Goal: Task Accomplishment & Management: Manage account settings

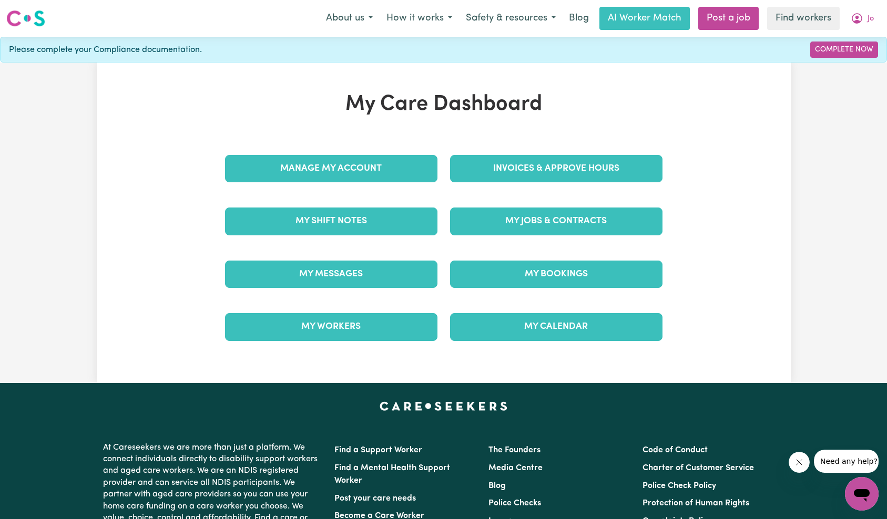
click at [531, 200] on div "My Jobs & Contracts" at bounding box center [556, 221] width 225 height 53
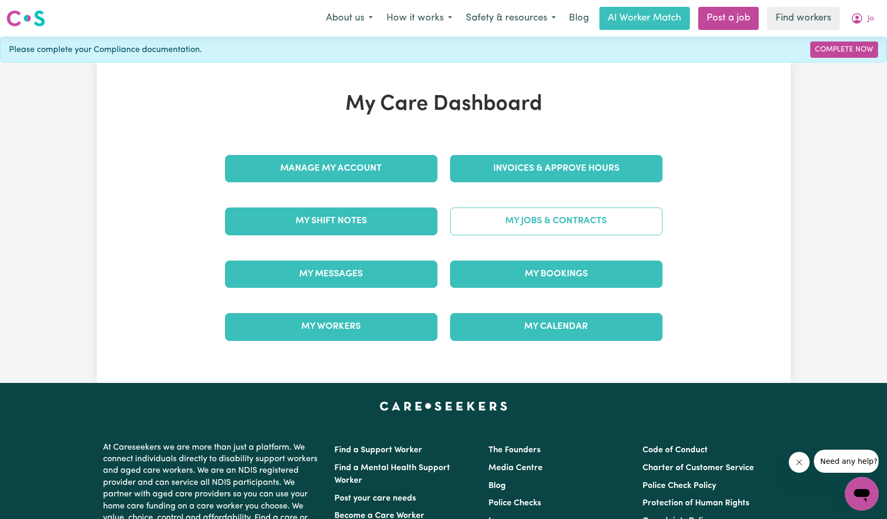
click at [530, 210] on link "My Jobs & Contracts" at bounding box center [556, 221] width 212 height 27
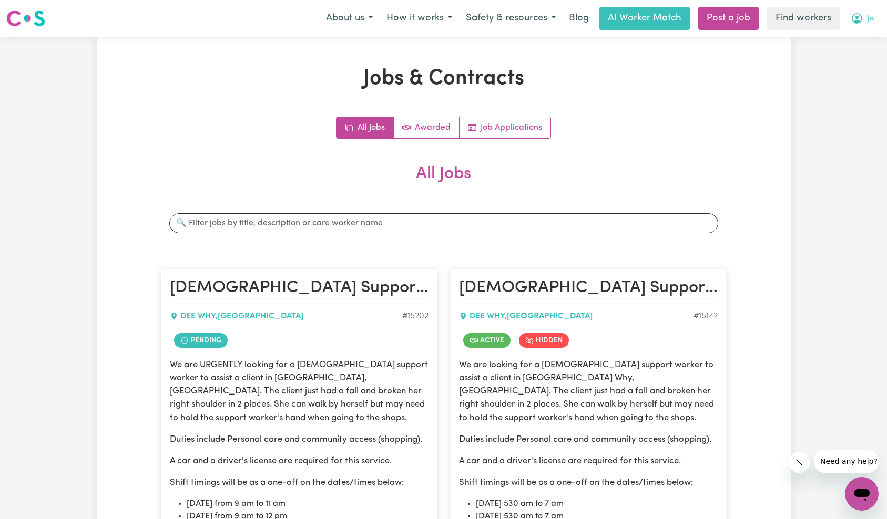
click at [860, 24] on button "Jo" at bounding box center [862, 18] width 37 height 22
click at [857, 39] on link "My Dashboard" at bounding box center [838, 41] width 83 height 20
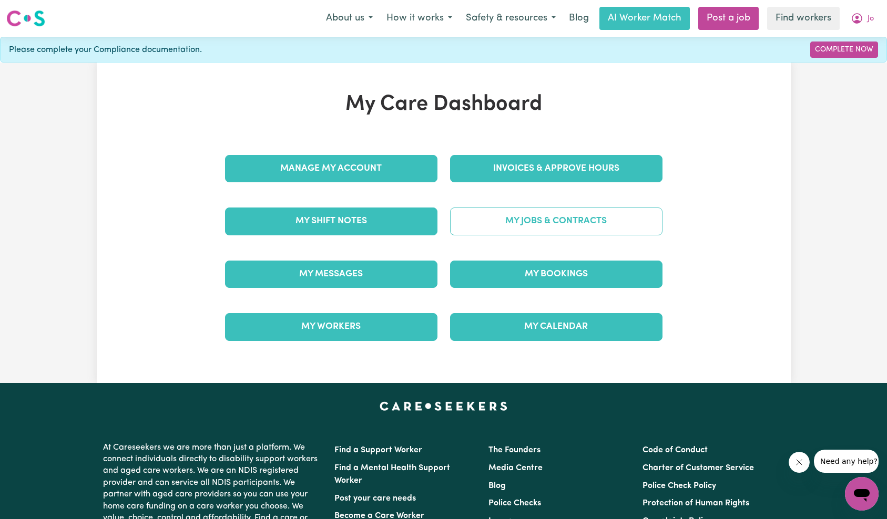
click at [565, 226] on link "My Jobs & Contracts" at bounding box center [556, 221] width 212 height 27
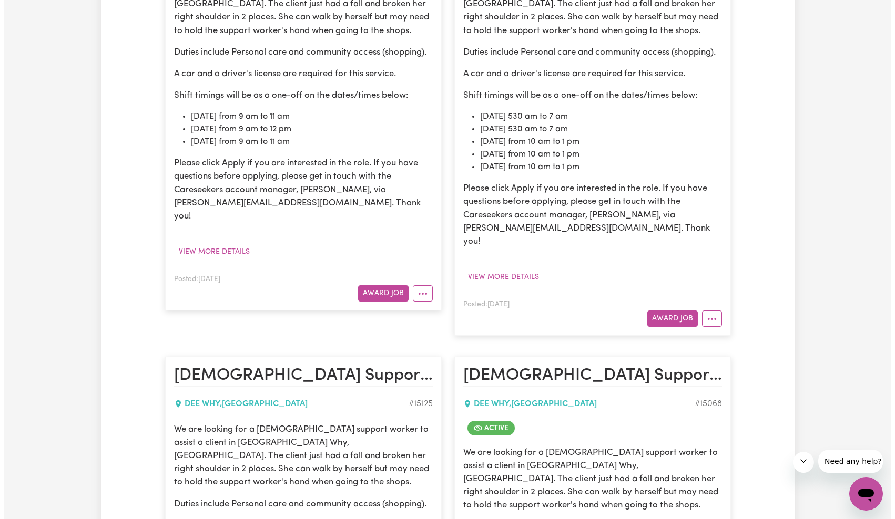
scroll to position [442, 0]
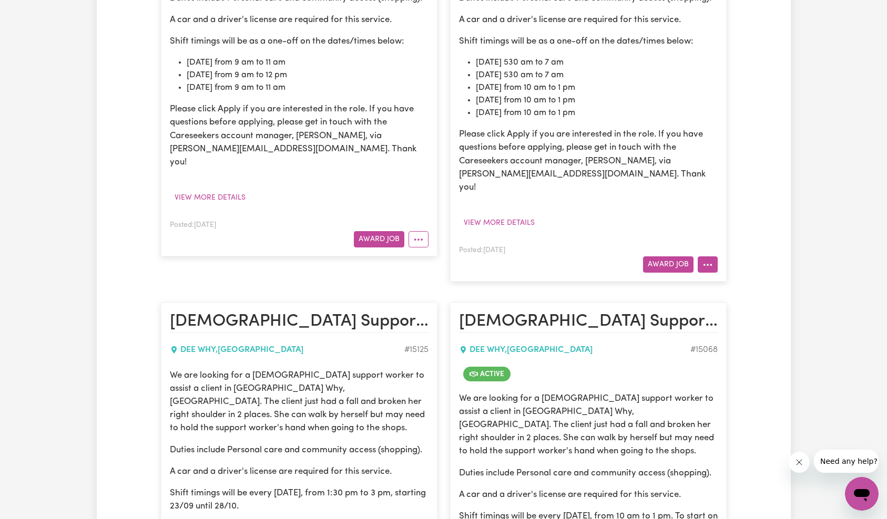
click at [710, 260] on icon "More options" at bounding box center [707, 265] width 11 height 11
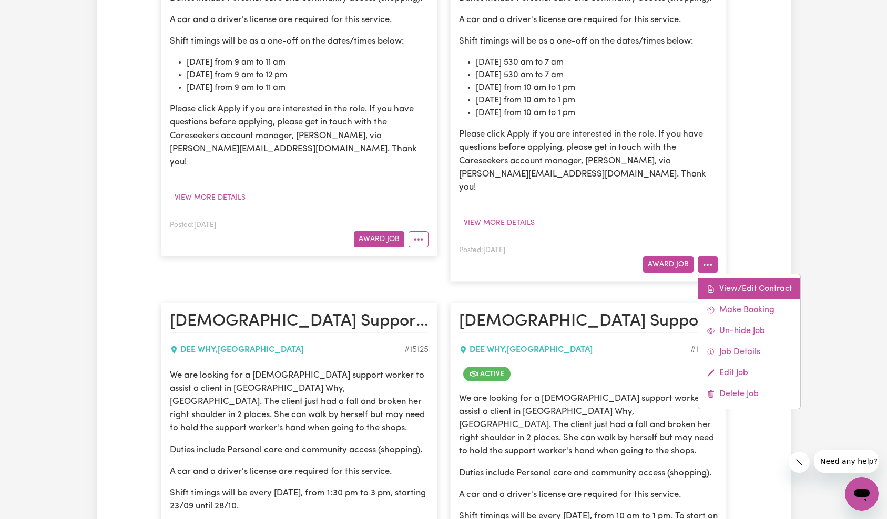
click at [709, 279] on link "View/Edit Contract" at bounding box center [749, 289] width 102 height 21
select select "WEEKDAY_DAYTIME"
select select "ASSISTANCE_SELF_CARE"
select select "ONE"
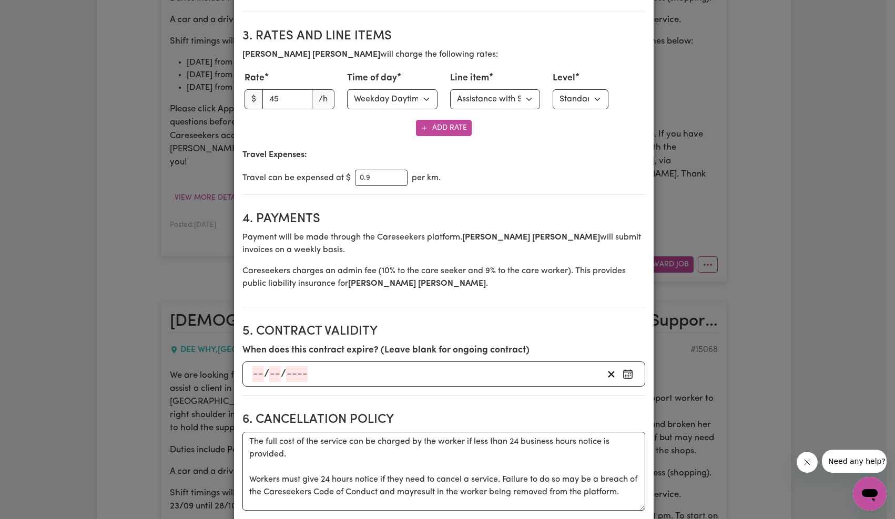
scroll to position [427, 0]
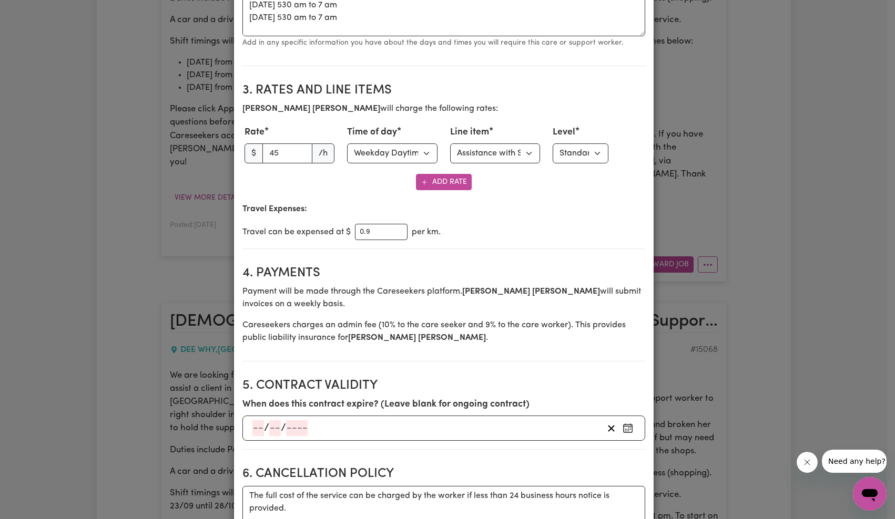
click at [513, 213] on p "Travel Expenses:" at bounding box center [443, 209] width 403 height 13
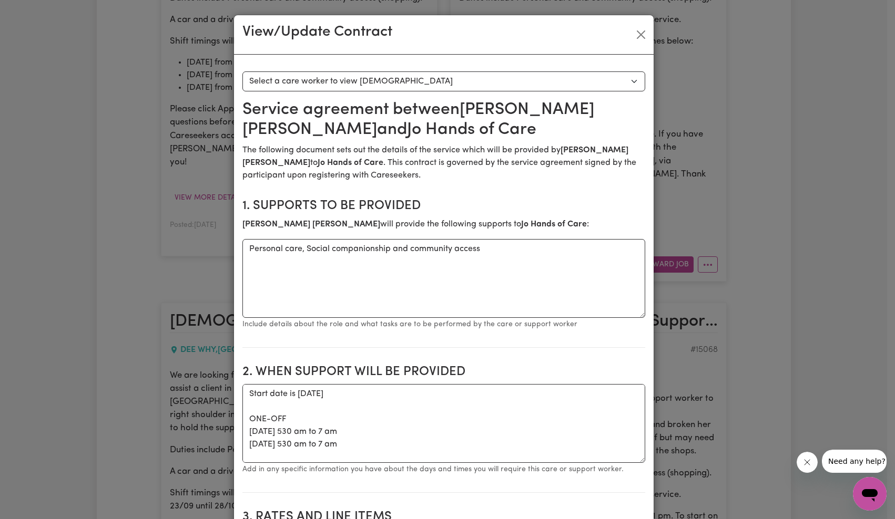
click at [388, 363] on section "2. When support will be provided When support will be provided Start date is [D…" at bounding box center [443, 424] width 403 height 137
